Goal: Obtain resource: Obtain resource

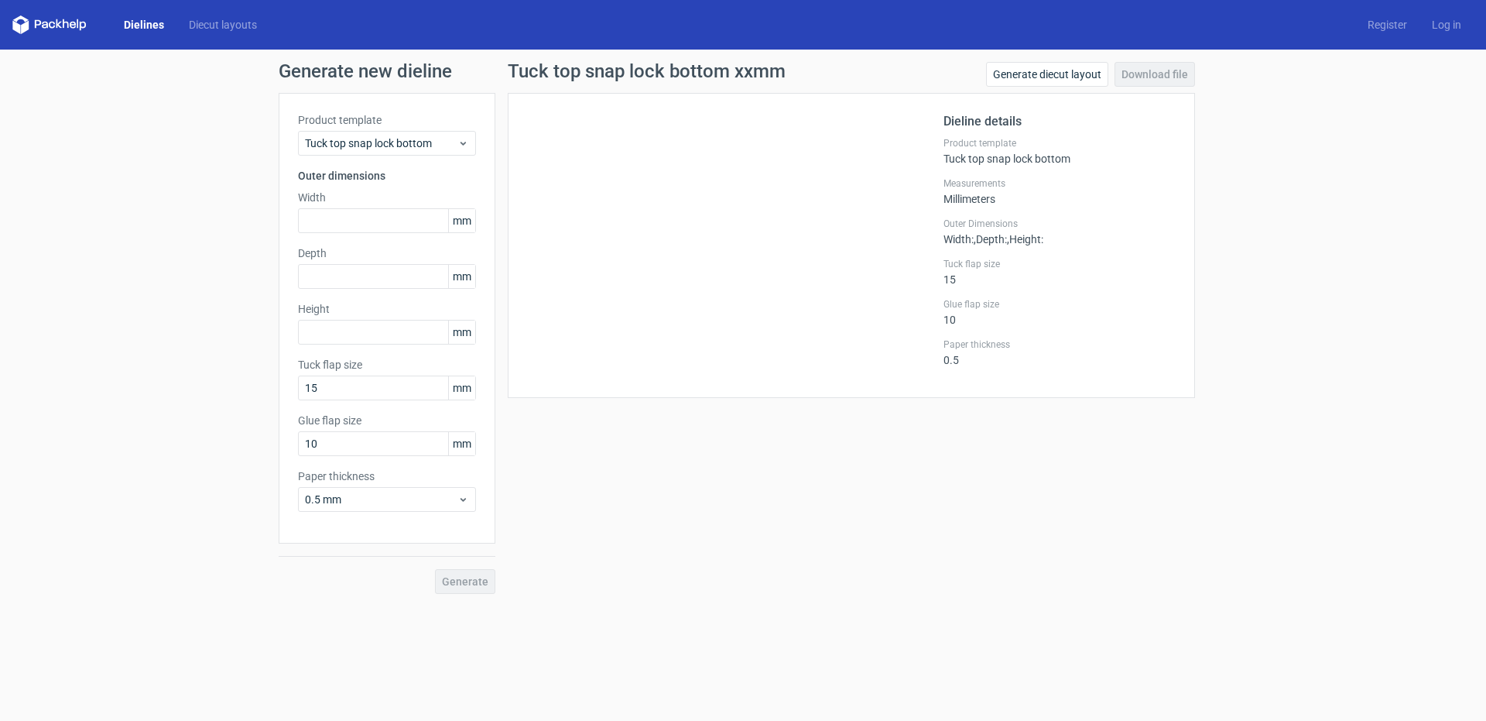
click at [383, 111] on div "Product template Tuck top snap lock bottom Outer dimensions Width mm Depth mm H…" at bounding box center [387, 318] width 217 height 451
click at [395, 143] on span "Tuck top snap lock bottom" at bounding box center [381, 142] width 152 height 15
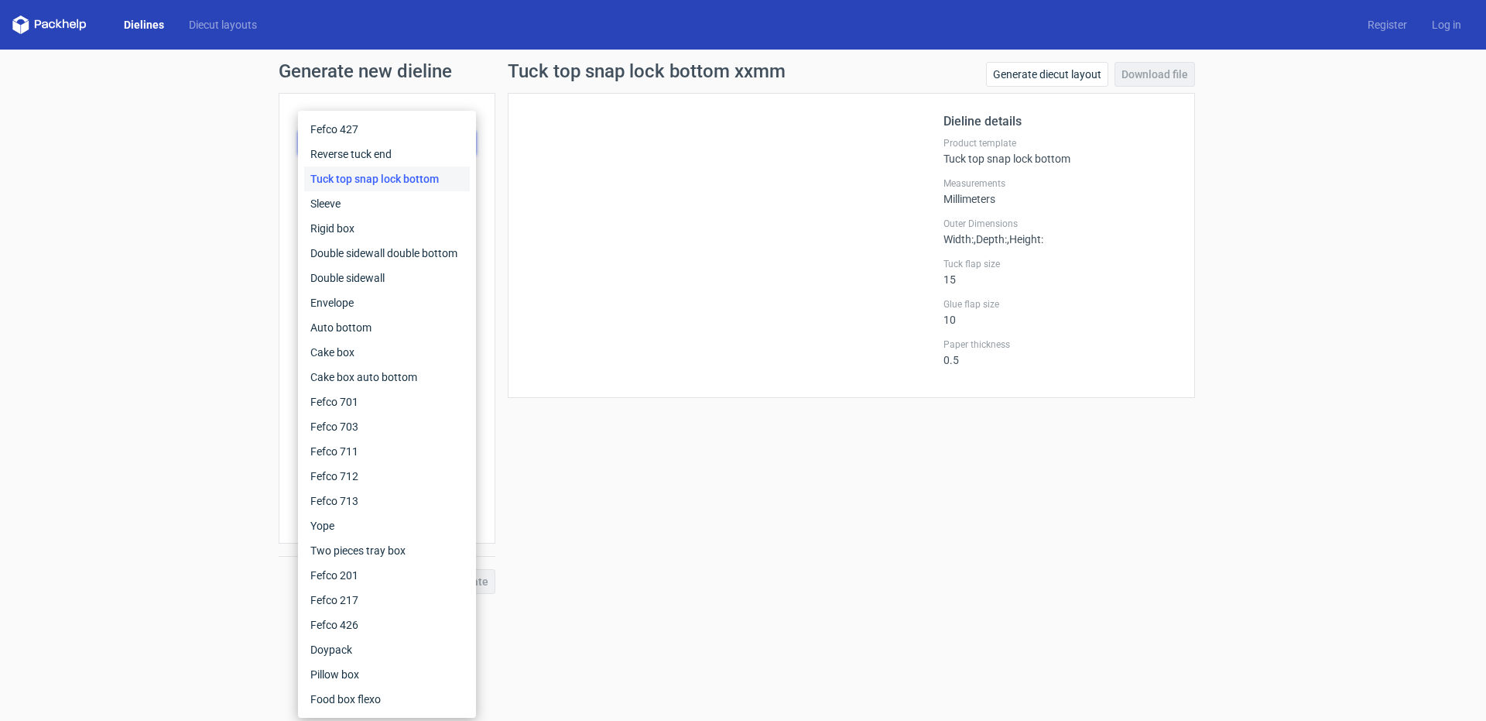
click at [0, 243] on div "Generate new dieline Product template Tuck top snap lock bottom Outer dimension…" at bounding box center [743, 328] width 1486 height 557
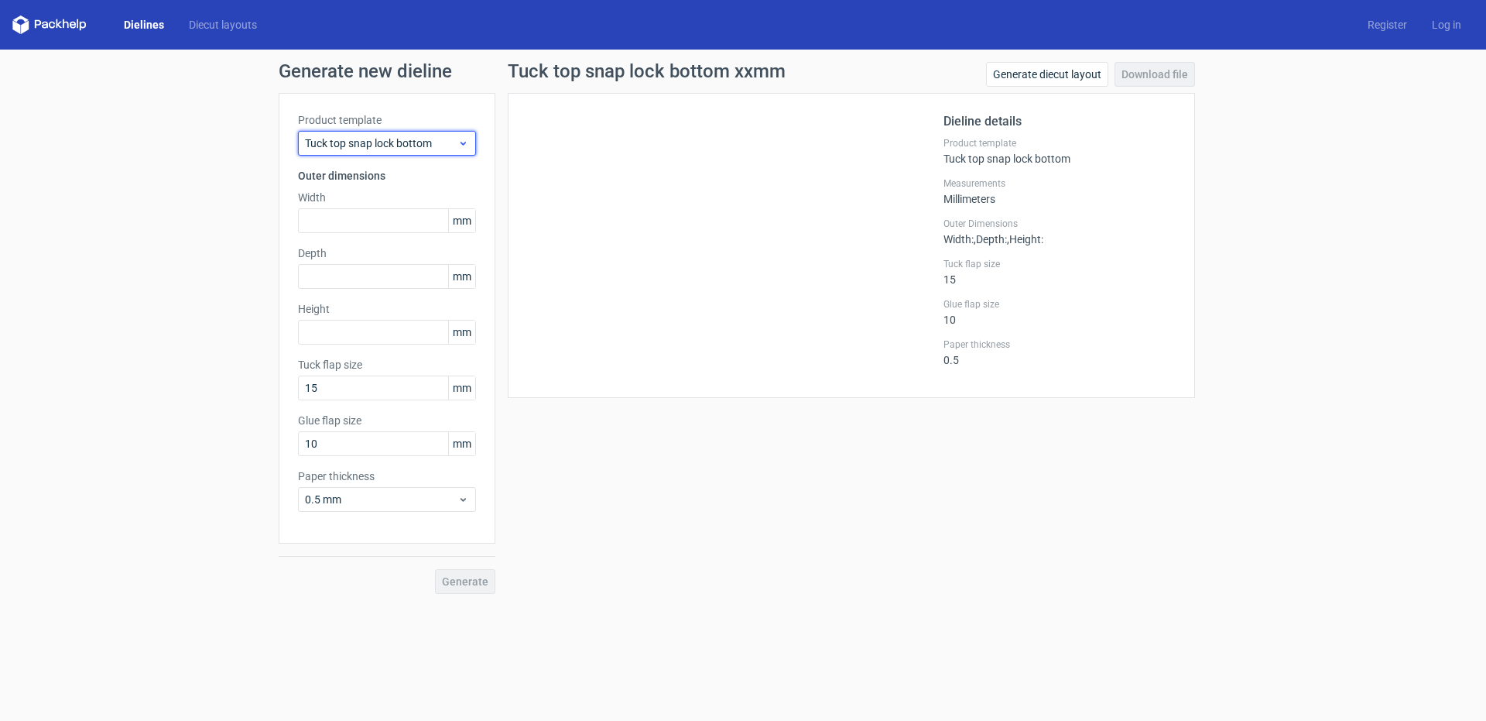
click at [388, 152] on div "Tuck top snap lock bottom" at bounding box center [387, 143] width 178 height 25
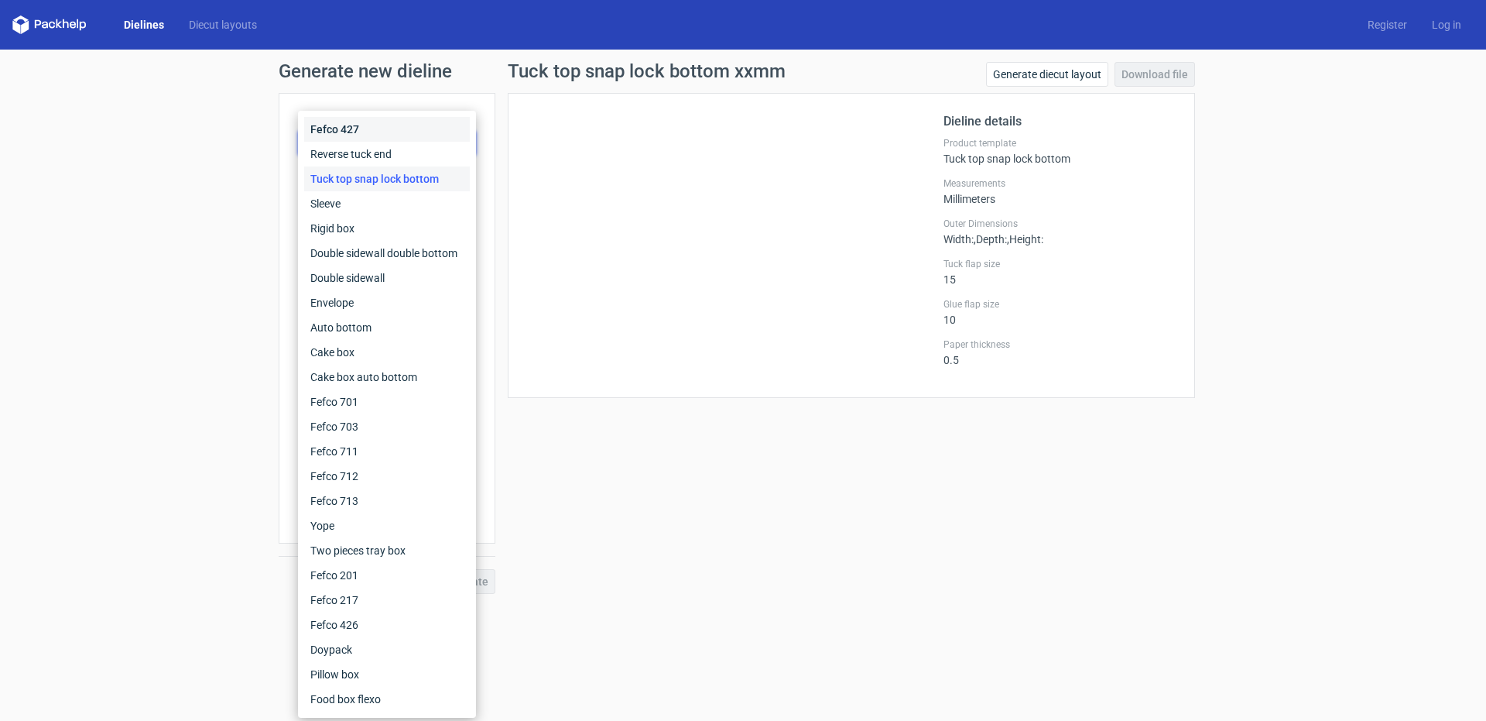
click at [396, 135] on div "Fefco 427" at bounding box center [387, 129] width 166 height 25
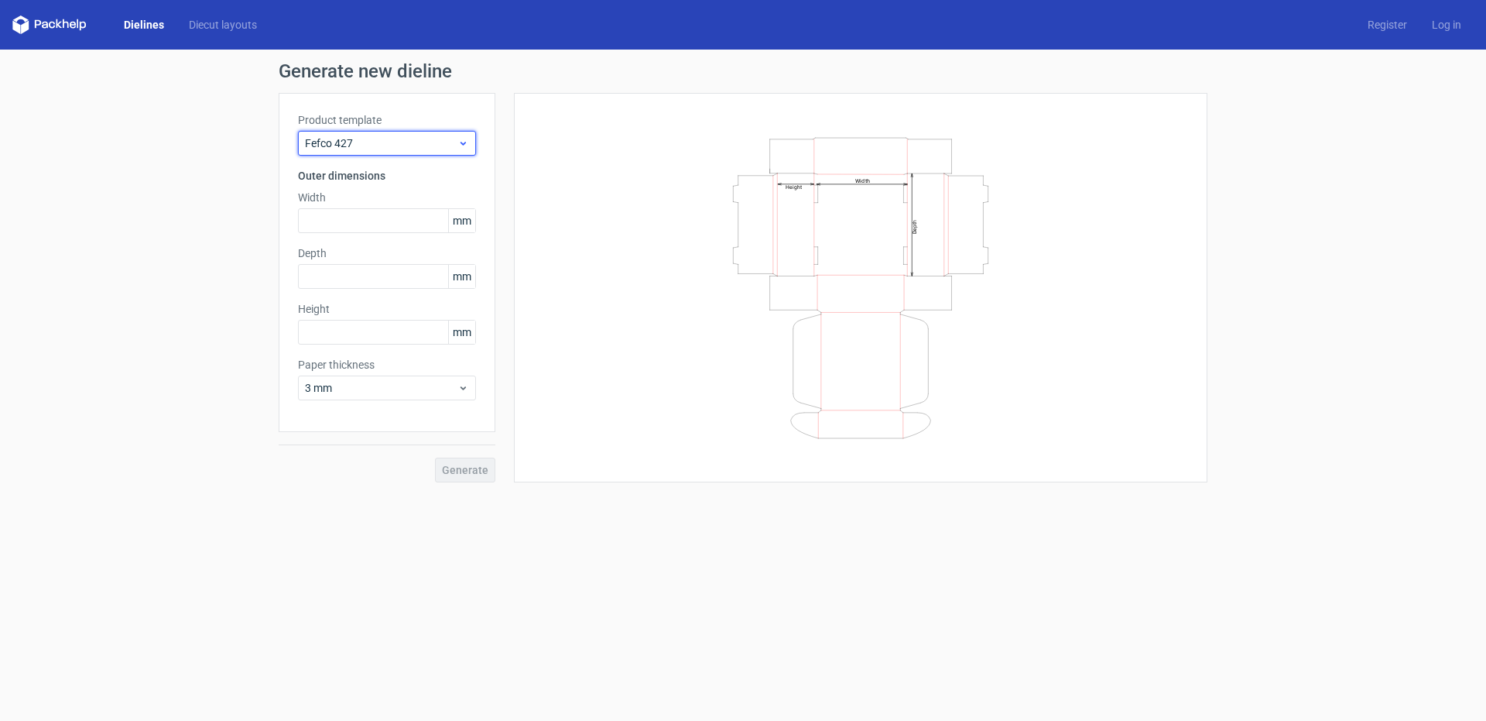
click at [390, 149] on span "Fefco 427" at bounding box center [381, 142] width 152 height 15
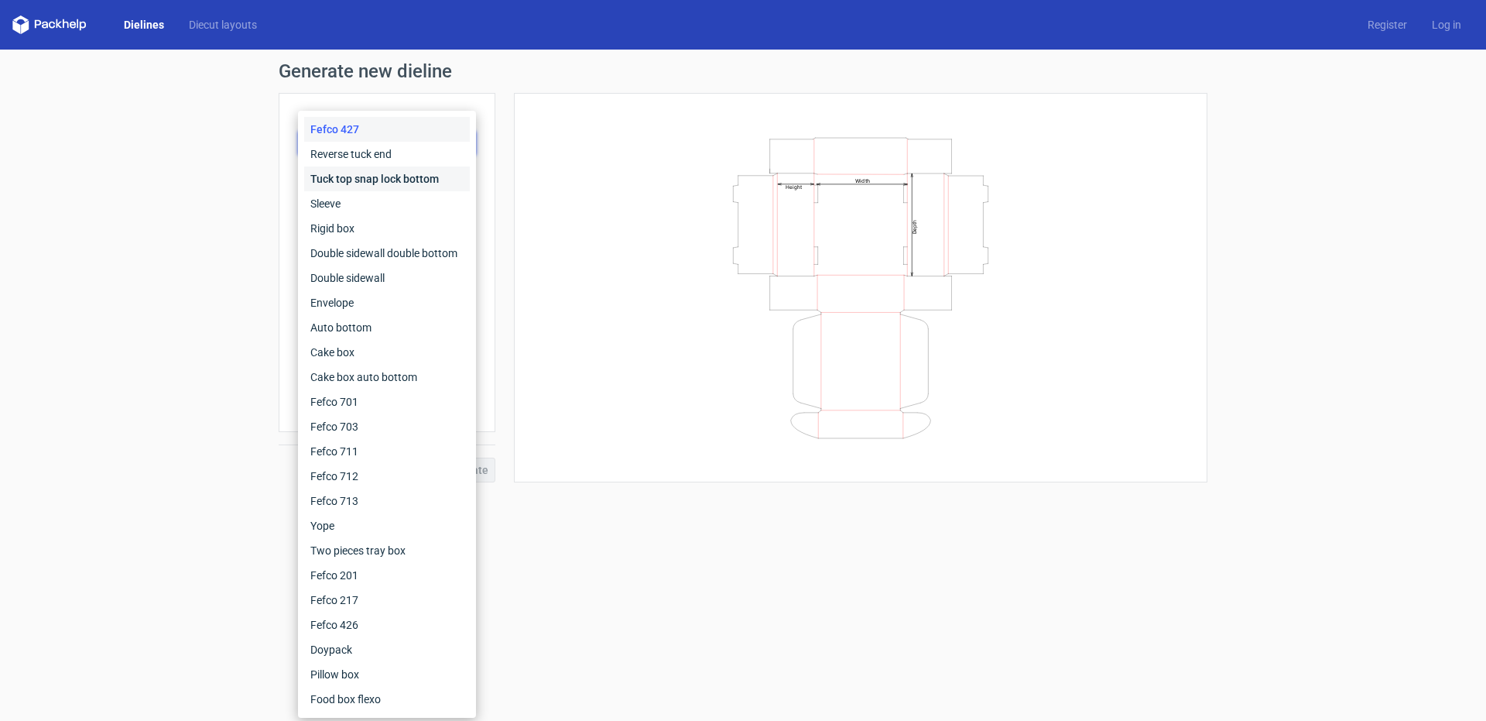
click at [379, 190] on div "Tuck top snap lock bottom" at bounding box center [387, 178] width 166 height 25
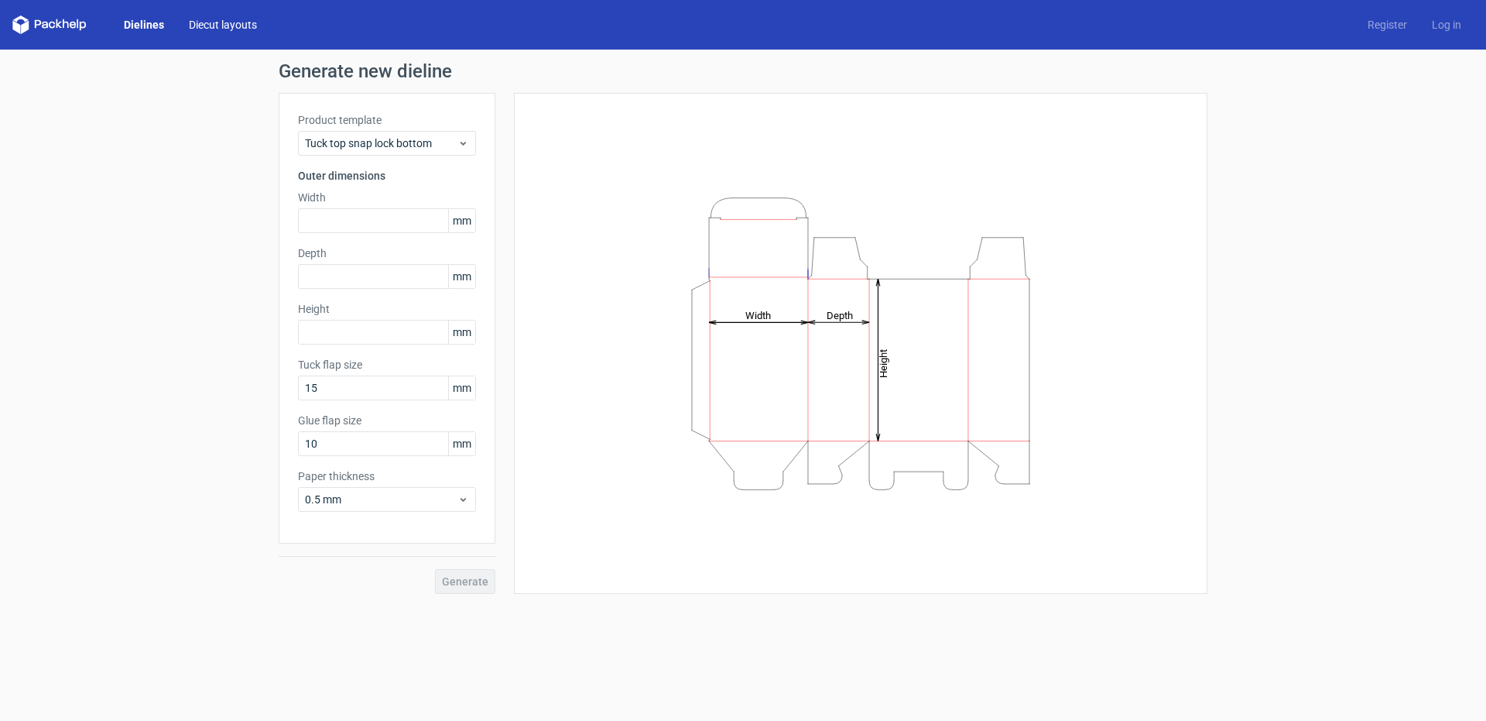
click at [228, 27] on link "Diecut layouts" at bounding box center [222, 24] width 93 height 15
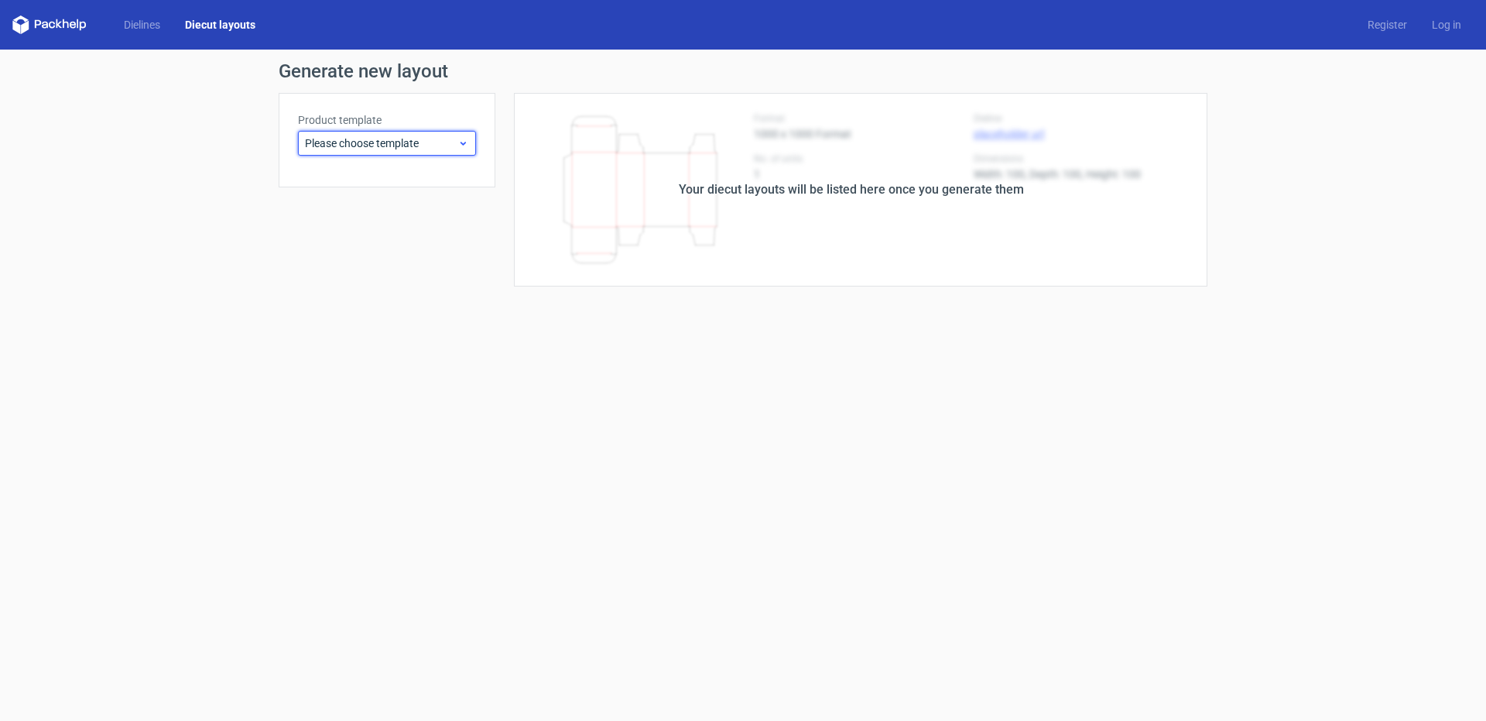
click at [373, 142] on span "Please choose template" at bounding box center [381, 142] width 152 height 15
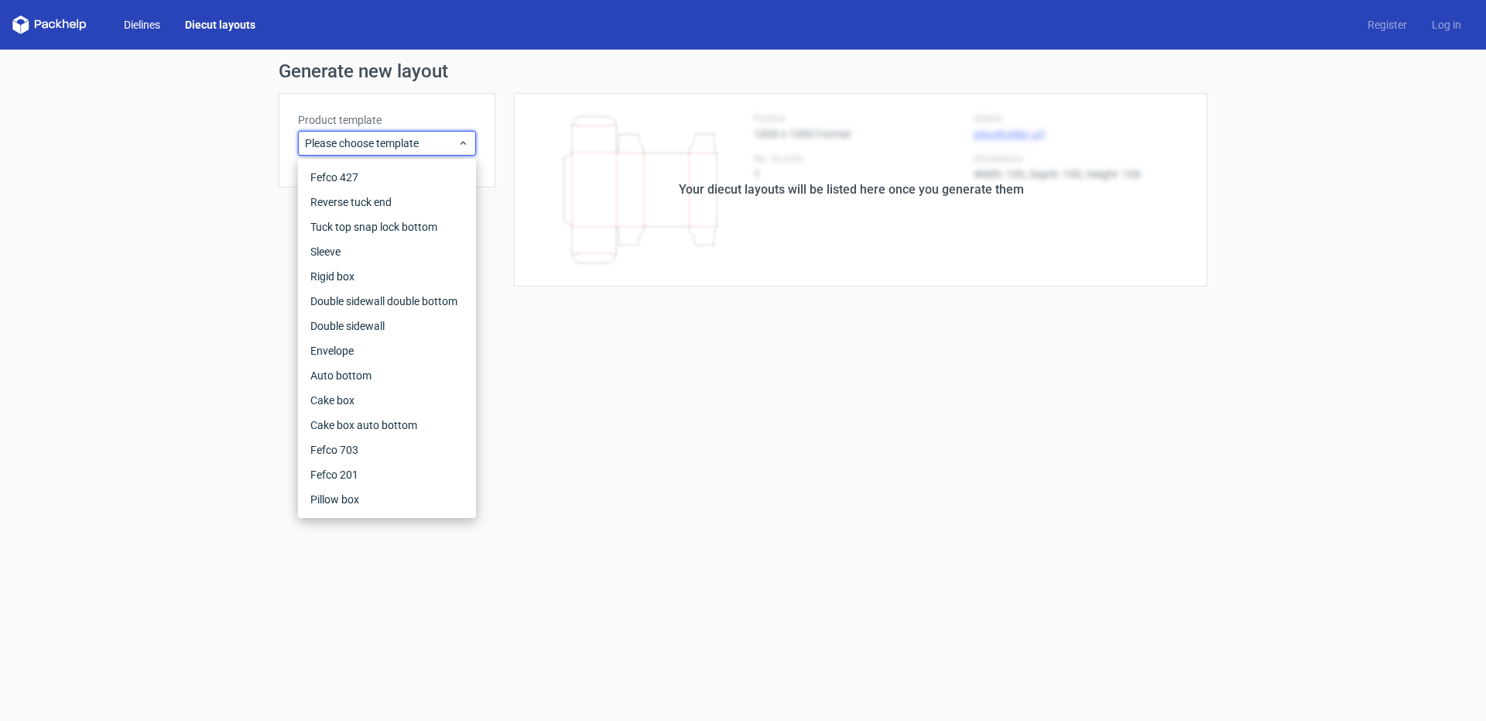
click at [141, 29] on link "Dielines" at bounding box center [141, 24] width 61 height 15
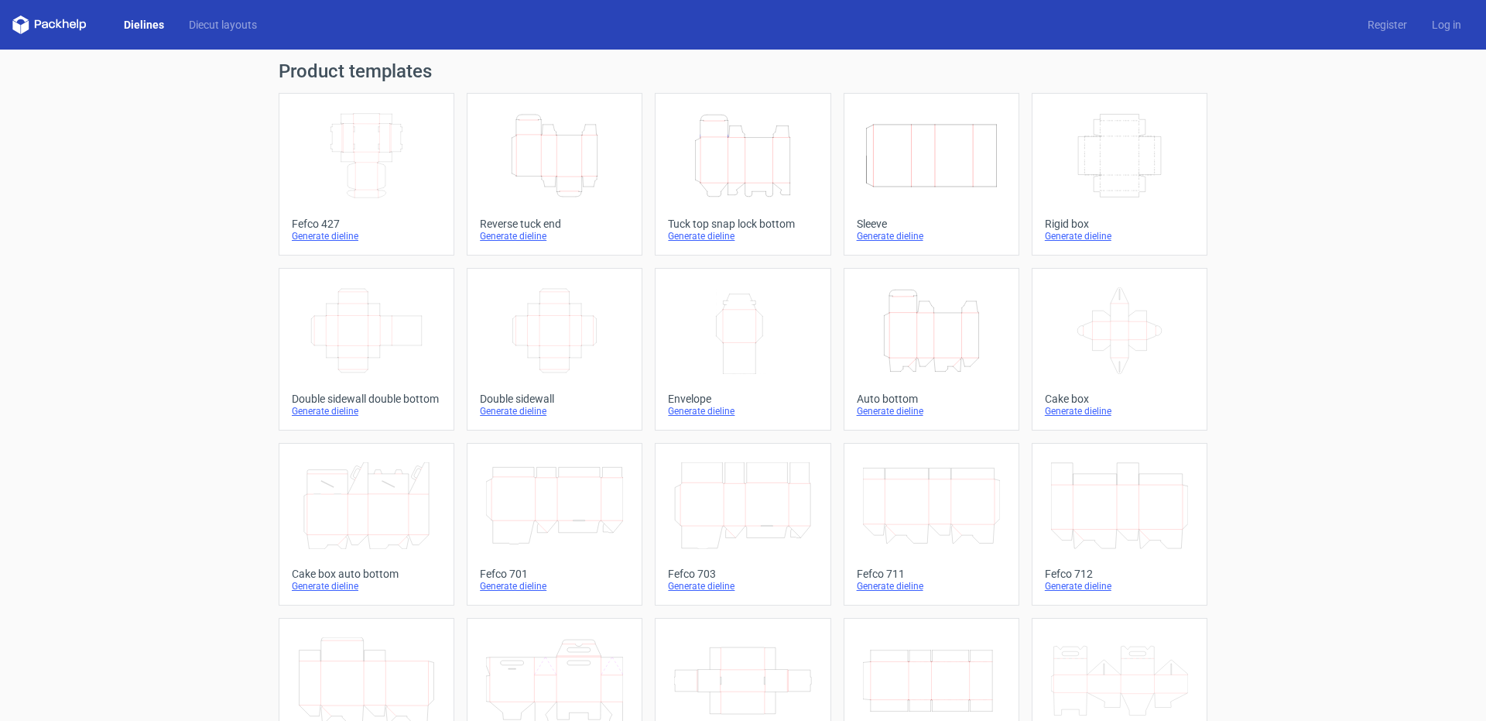
click at [77, 24] on icon at bounding box center [49, 24] width 74 height 19
click at [577, 158] on icon "Height Depth Width" at bounding box center [554, 155] width 137 height 87
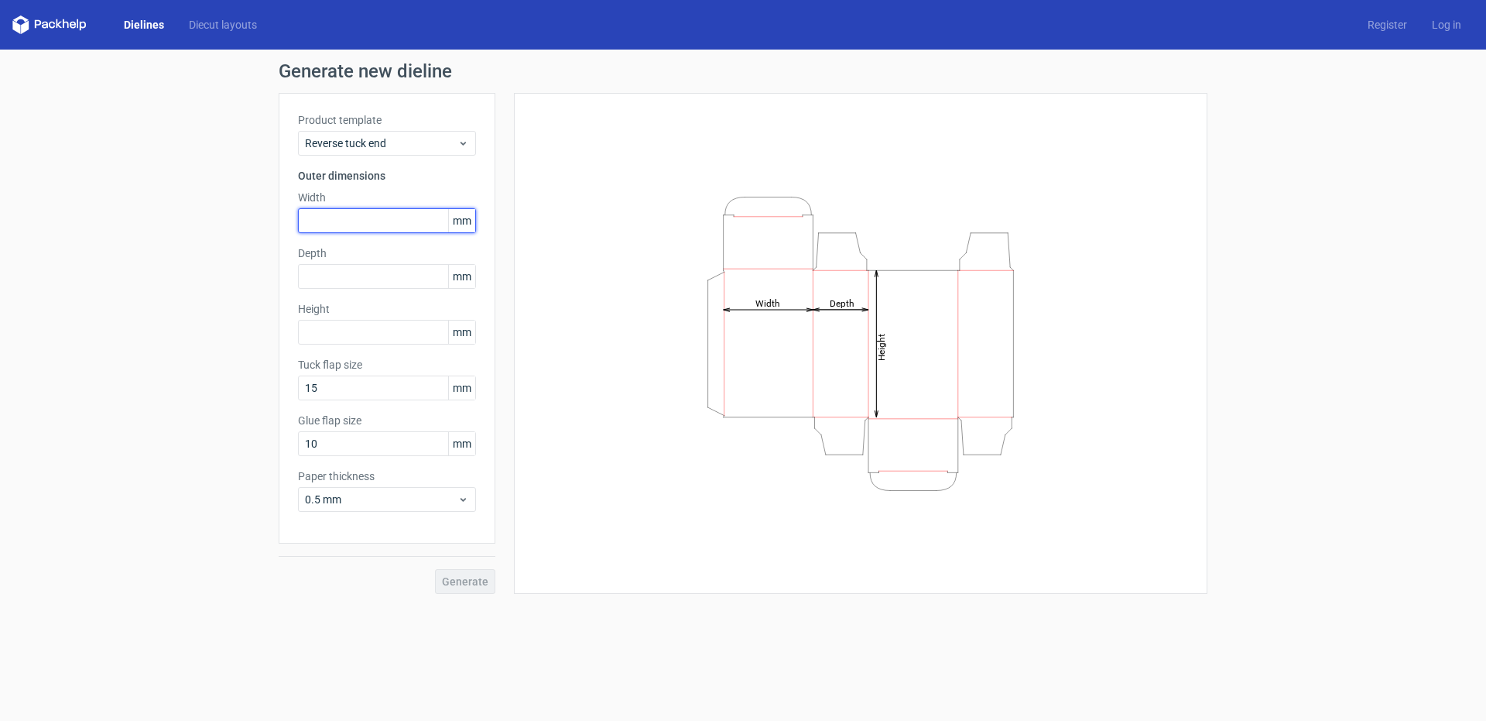
click at [373, 227] on input "text" at bounding box center [387, 220] width 178 height 25
type input "500"
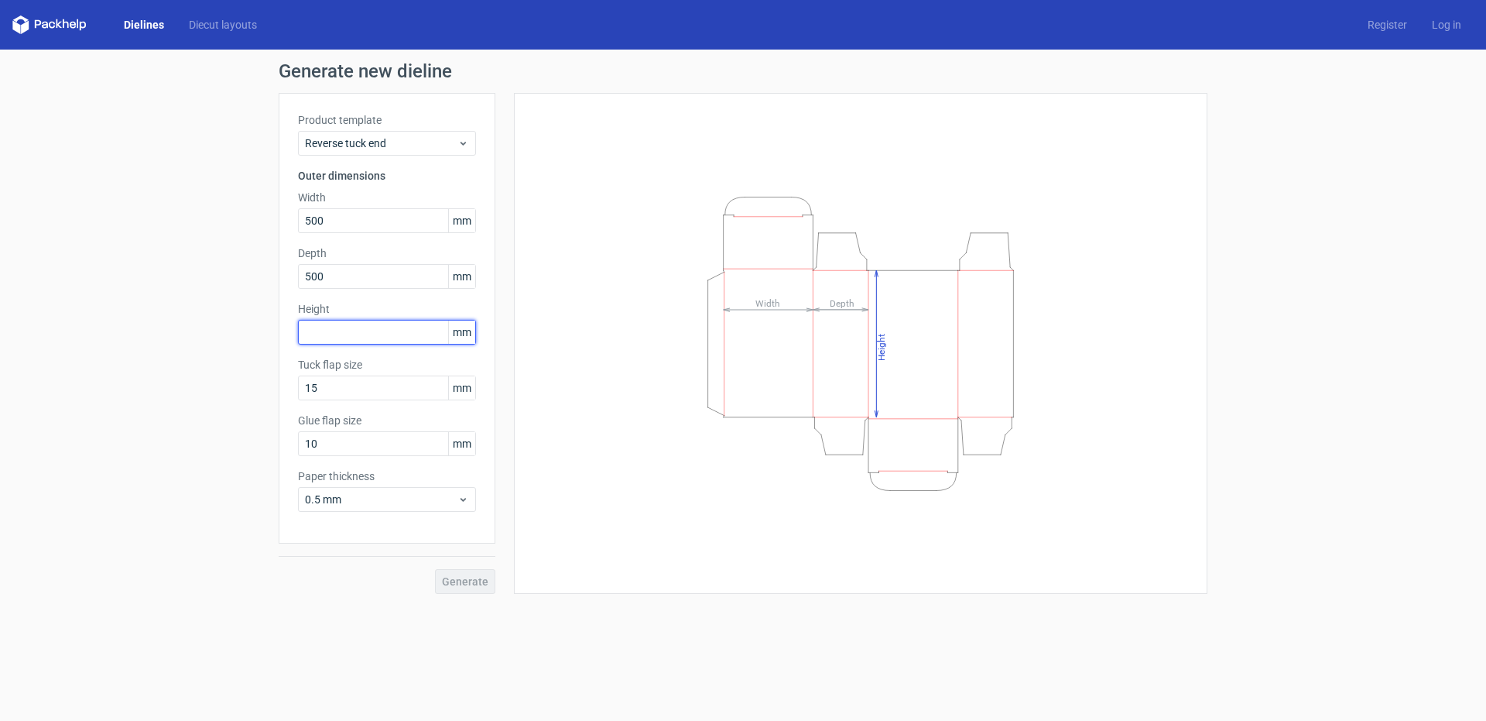
click at [344, 330] on input "text" at bounding box center [387, 332] width 178 height 25
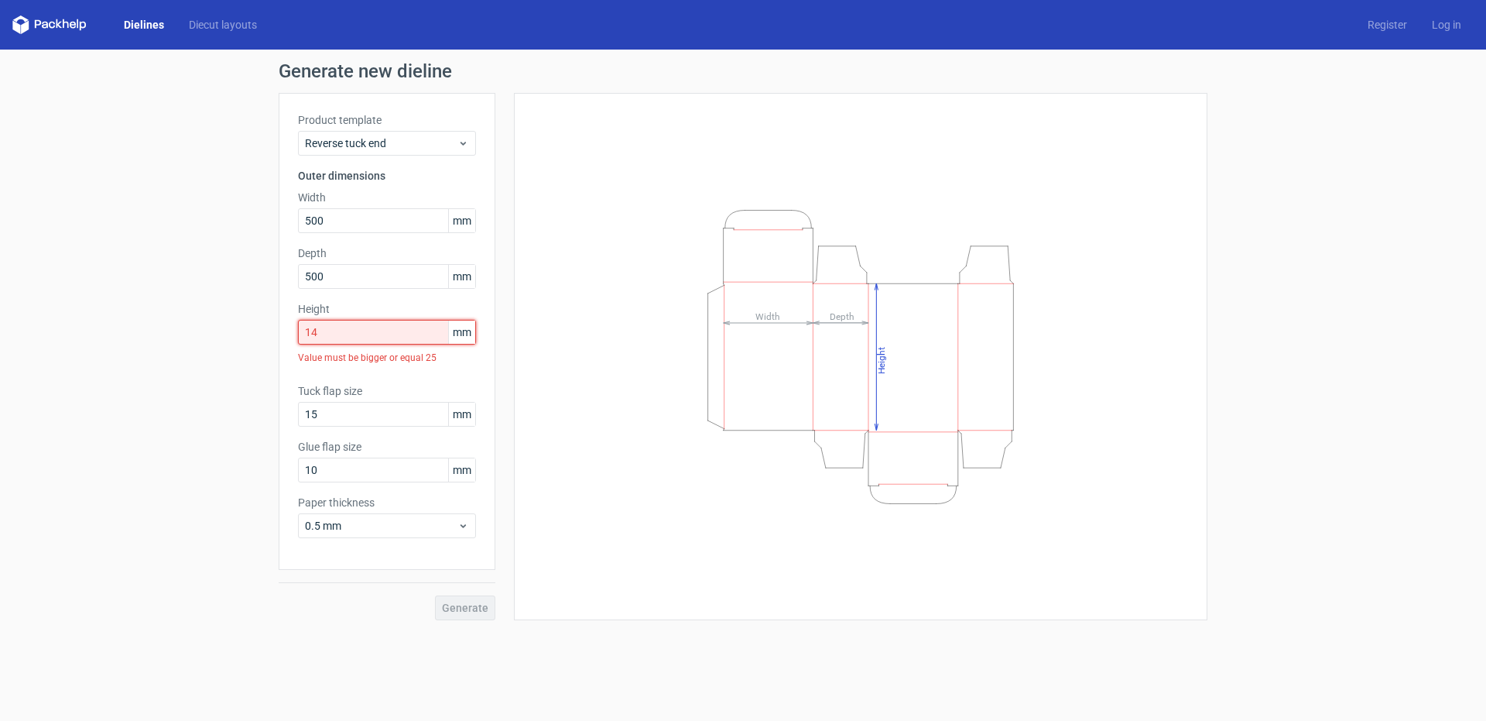
drag, startPoint x: 351, startPoint y: 337, endPoint x: 120, endPoint y: 267, distance: 241.7
click at [120, 267] on div "Generate new dieline Product template Reverse tuck end Outer dimensions Width 5…" at bounding box center [743, 341] width 1486 height 583
drag, startPoint x: 356, startPoint y: 331, endPoint x: 41, endPoint y: 291, distance: 317.5
click at [52, 294] on div "Generate new dieline Product template Reverse tuck end Outer dimensions Width 5…" at bounding box center [743, 341] width 1486 height 583
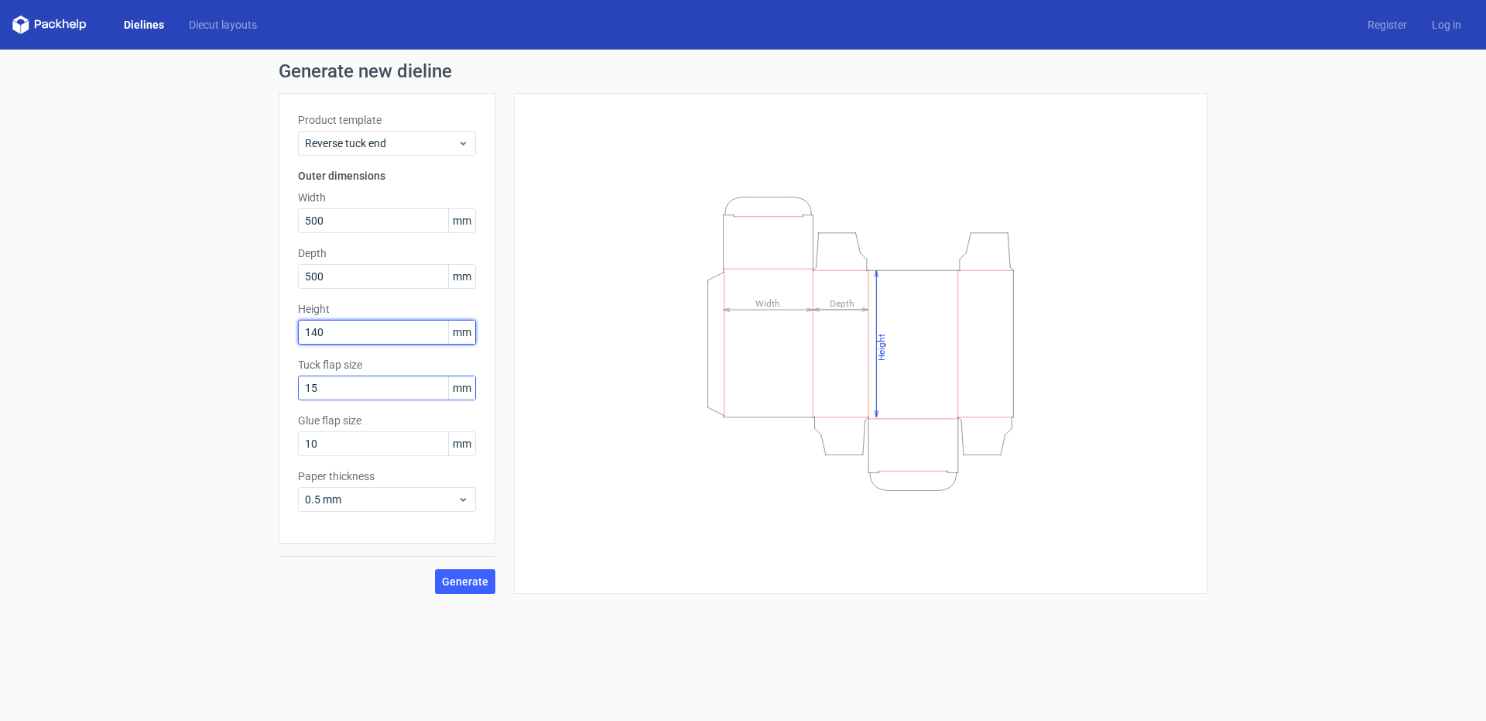
type input "140"
drag, startPoint x: 252, startPoint y: 394, endPoint x: 211, endPoint y: 391, distance: 40.4
click at [215, 392] on div "Generate new dieline Product template Reverse tuck end Outer dimensions Width 5…" at bounding box center [743, 328] width 1486 height 557
type input "200"
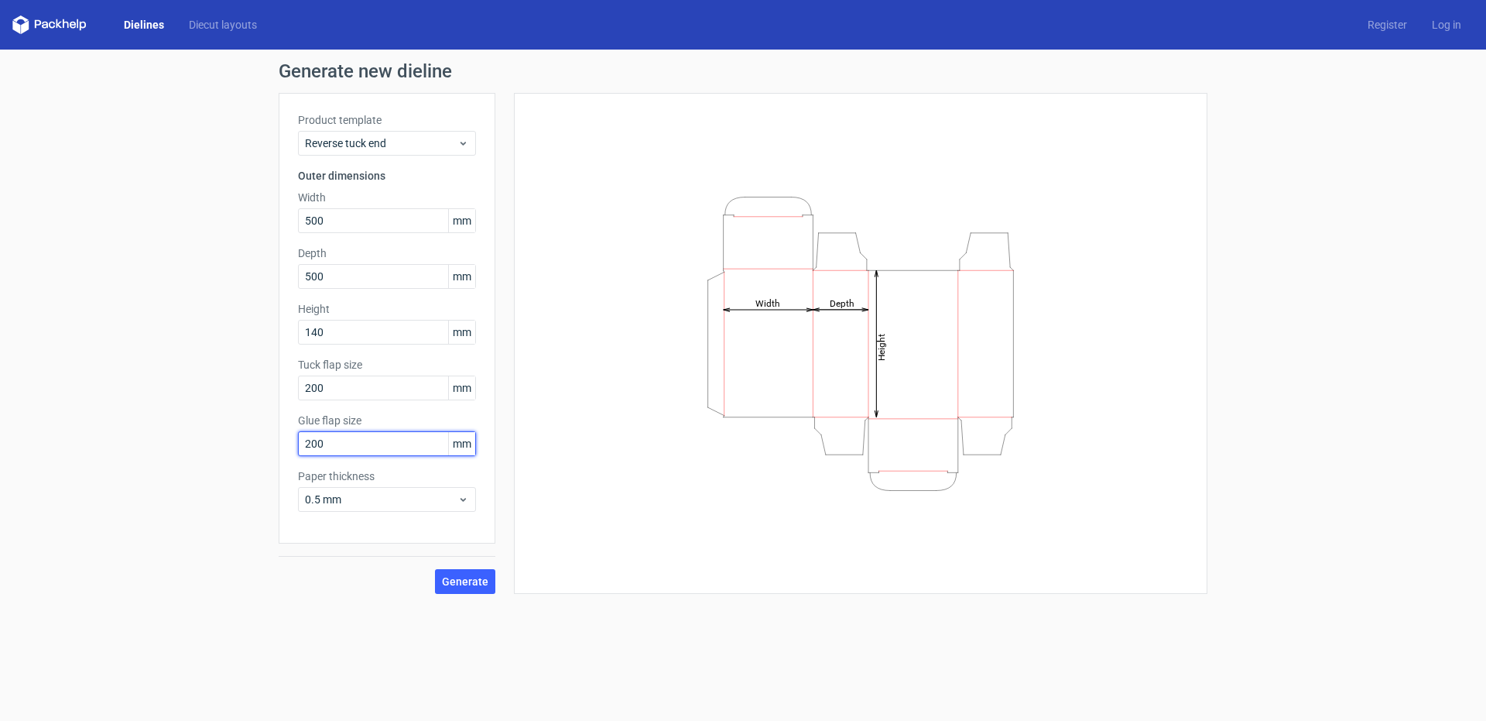
drag, startPoint x: 334, startPoint y: 446, endPoint x: 189, endPoint y: 448, distance: 144.8
click at [189, 448] on div "Generate new dieline Product template Reverse tuck end Outer dimensions Width 5…" at bounding box center [743, 328] width 1486 height 557
type input "200"
click at [475, 584] on span "Generate" at bounding box center [465, 581] width 46 height 11
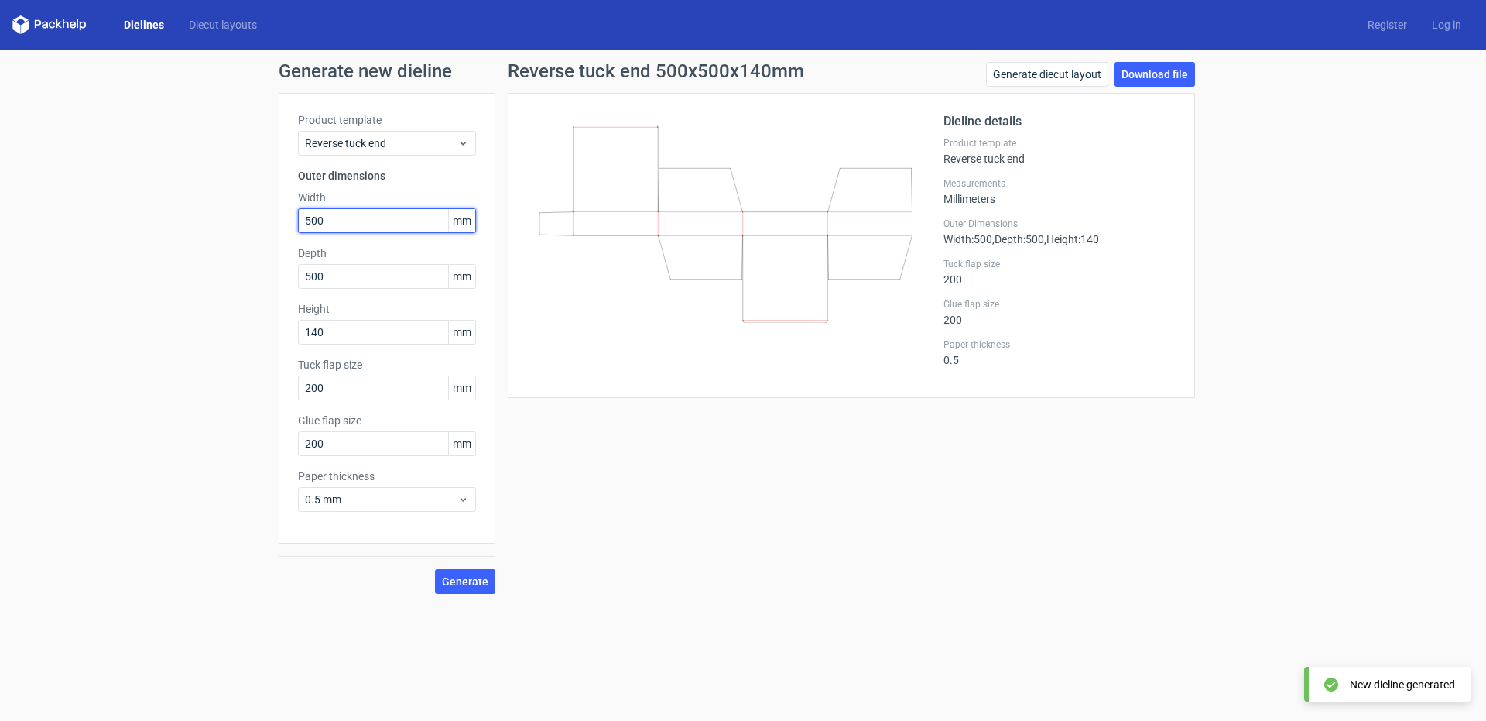
drag, startPoint x: 355, startPoint y: 222, endPoint x: 263, endPoint y: 217, distance: 91.5
click at [263, 217] on div "Generate new dieline Product template Reverse tuck end Outer dimensions Width 5…" at bounding box center [743, 328] width 1486 height 557
type input "50"
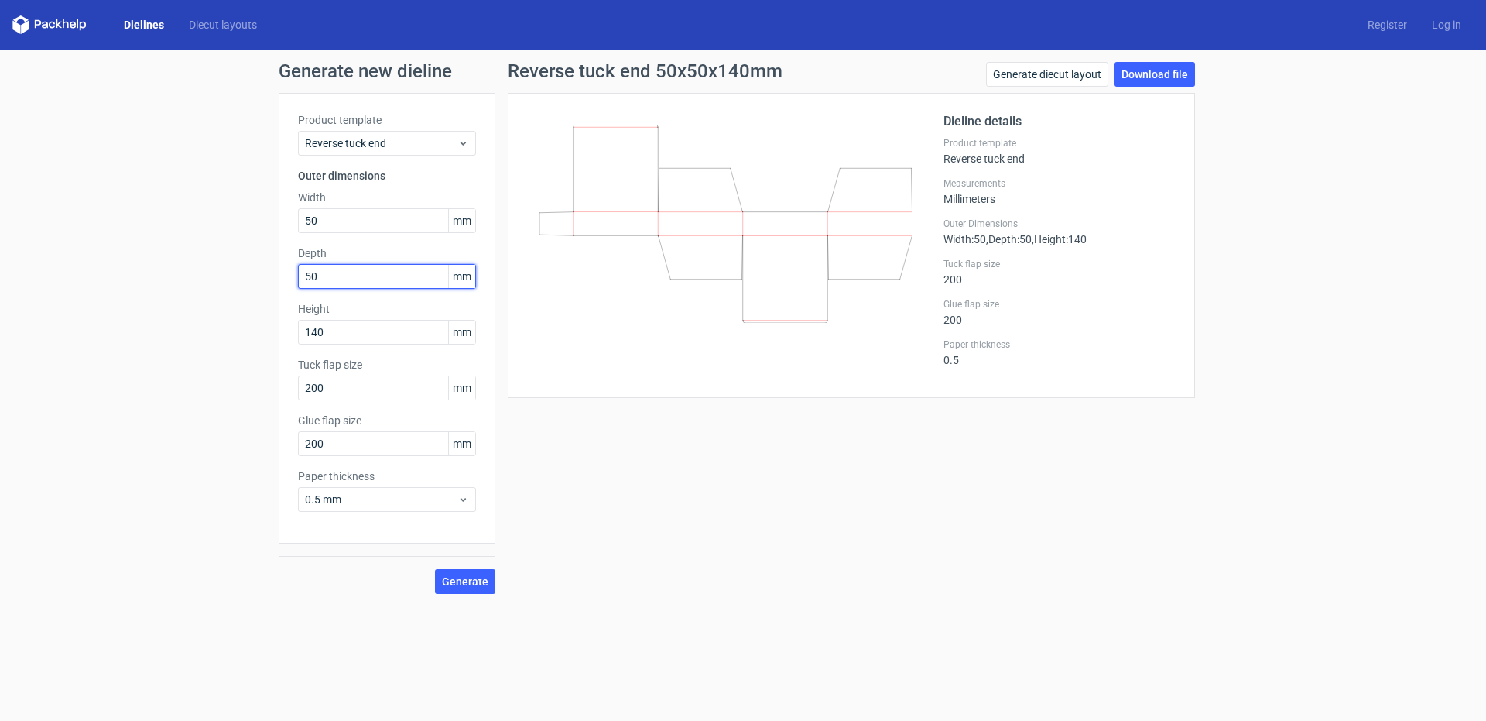
type input "50"
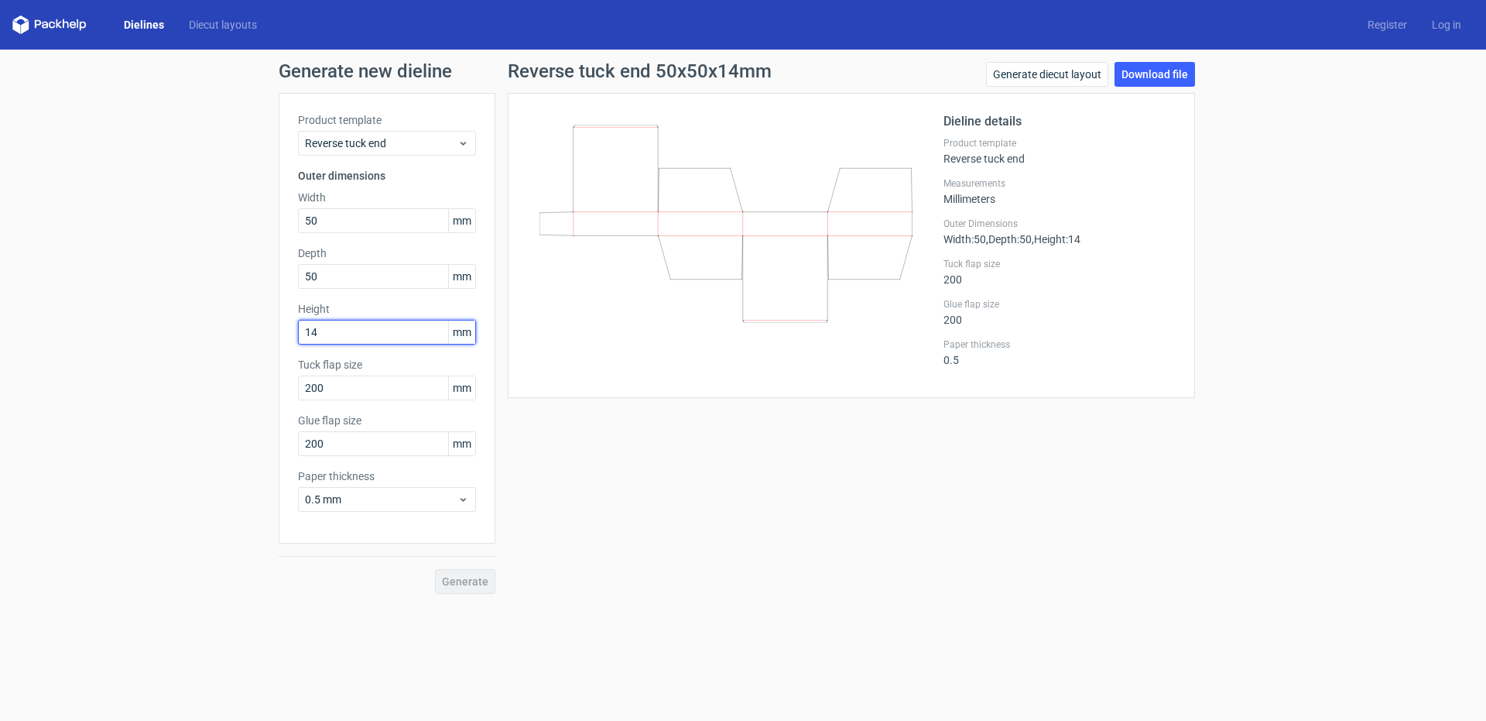
type input "140"
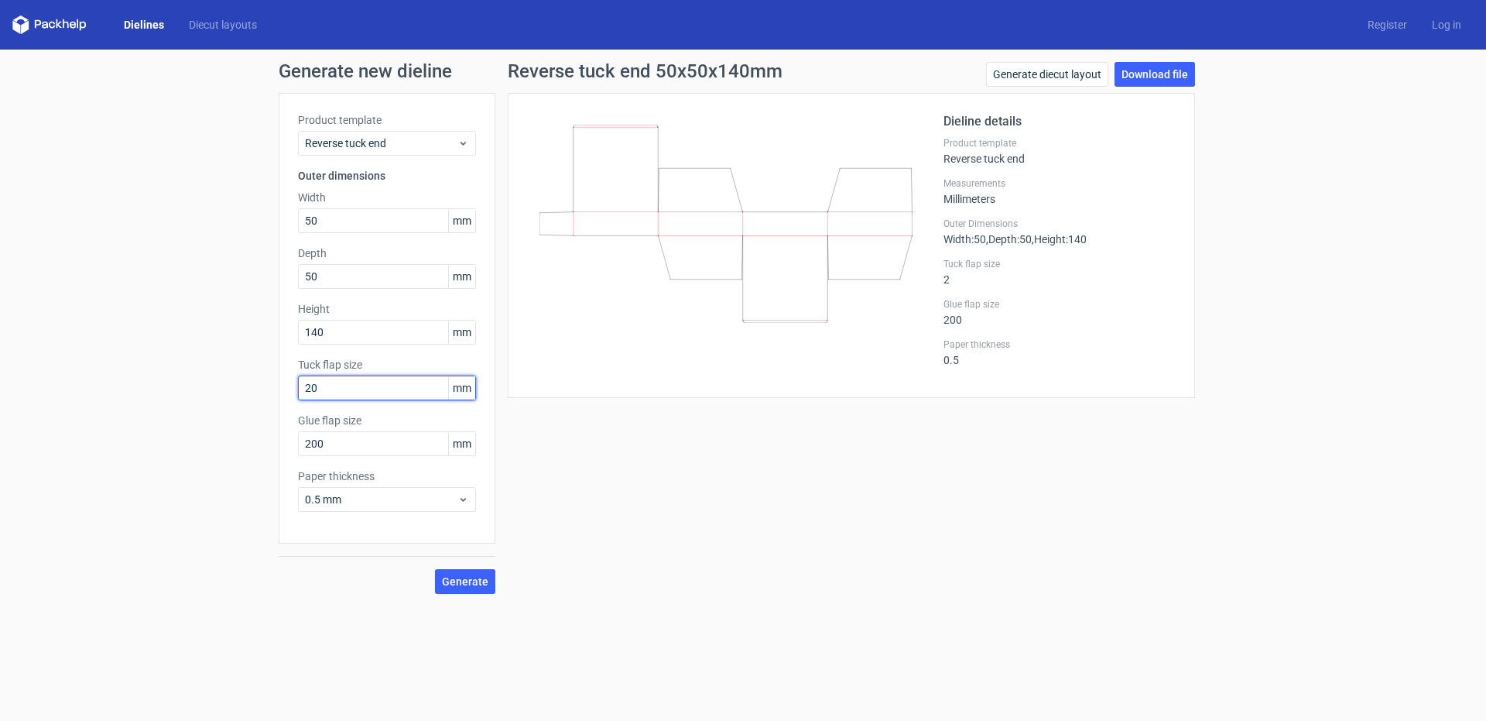
type input "20"
click at [461, 580] on span "Generate" at bounding box center [465, 581] width 46 height 11
click at [1162, 77] on link "Download file" at bounding box center [1155, 74] width 81 height 25
